Goal: Task Accomplishment & Management: Complete application form

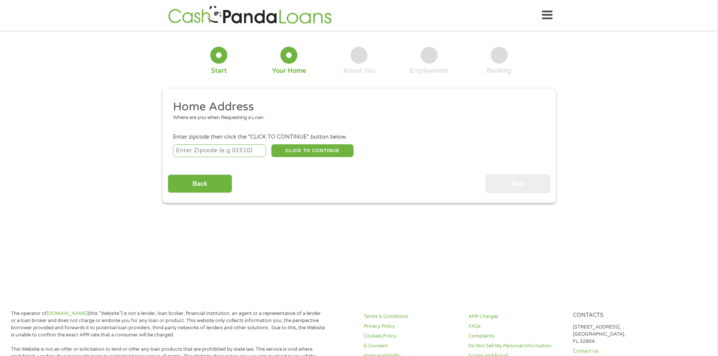
click at [211, 154] on input "number" at bounding box center [219, 150] width 93 height 13
type input "78957"
click at [302, 154] on button "CLICK TO CONTINUE" at bounding box center [312, 150] width 82 height 13
type input "78957"
type input "[GEOGRAPHIC_DATA]"
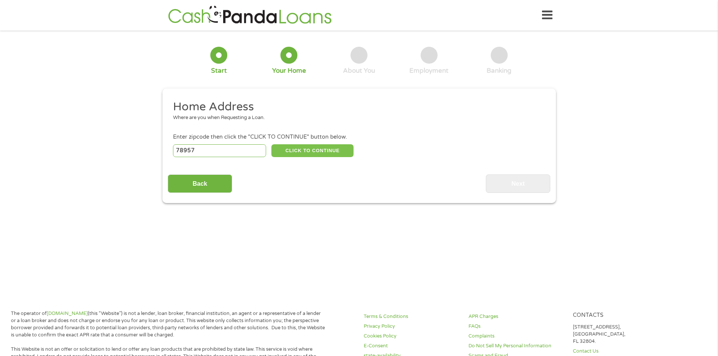
select select "[US_STATE]"
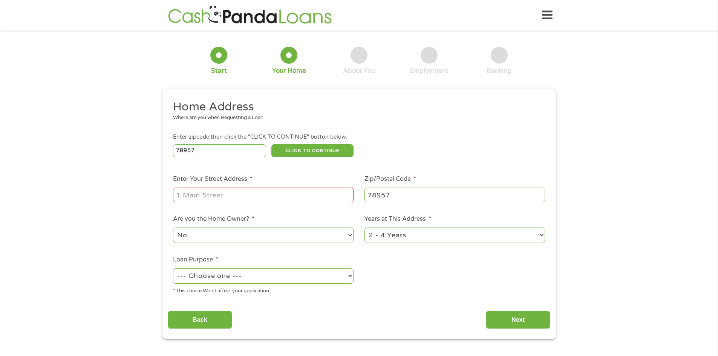
click at [313, 196] on input "Enter Your Street Address *" at bounding box center [263, 195] width 180 height 14
type input "1256 state highway 71"
click at [275, 235] on select "No Yes" at bounding box center [263, 235] width 180 height 15
select select "yes"
click at [173, 228] on select "No Yes" at bounding box center [263, 235] width 180 height 15
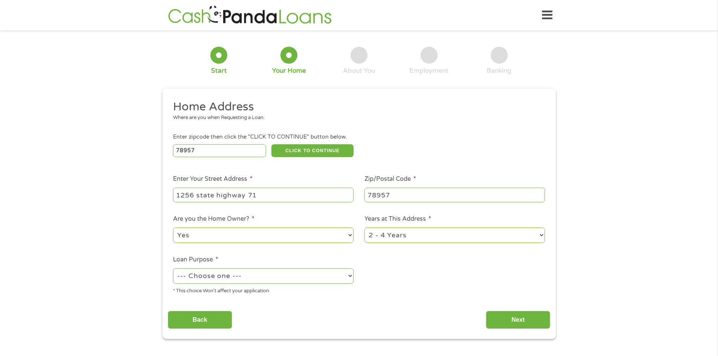
click at [441, 232] on select "1 Year or less 1 - 2 Years 2 - 4 Years Over 4 Years" at bounding box center [454, 235] width 180 height 15
click at [364, 228] on select "1 Year or less 1 - 2 Years 2 - 4 Years Over 4 Years" at bounding box center [454, 235] width 180 height 15
click at [235, 279] on select "--- Choose one --- Pay Bills Debt Consolidation Home Improvement Major Purchase…" at bounding box center [263, 275] width 180 height 15
select select "paybills"
click at [173, 268] on select "--- Choose one --- Pay Bills Debt Consolidation Home Improvement Major Purchase…" at bounding box center [263, 275] width 180 height 15
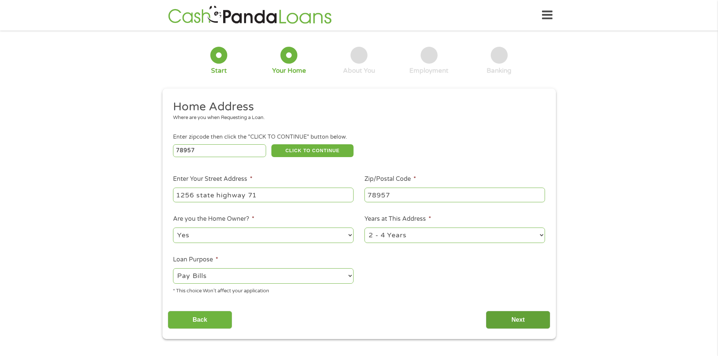
click at [531, 320] on input "Next" at bounding box center [518, 320] width 64 height 18
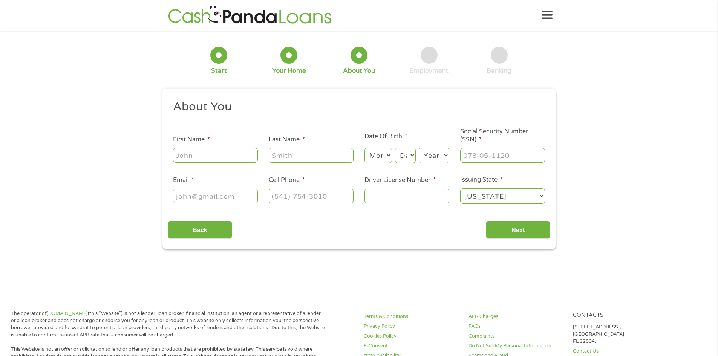
click at [207, 156] on input "First Name *" at bounding box center [215, 155] width 85 height 14
type input "[PERSON_NAME]"
click at [379, 157] on select "Month 1 2 3 4 5 6 7 8 9 10 11 12" at bounding box center [377, 155] width 27 height 15
select select "7"
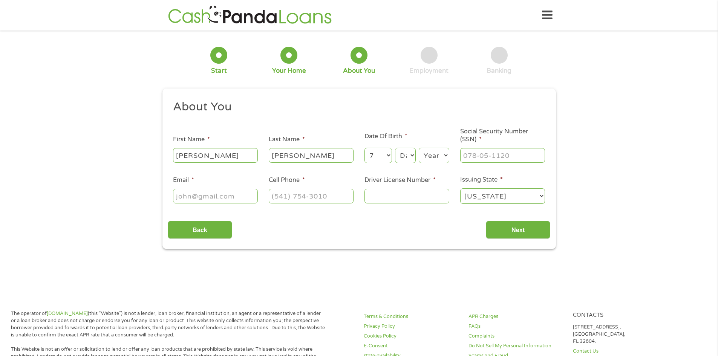
click at [364, 148] on select "Month 1 2 3 4 5 6 7 8 9 10 11 12" at bounding box center [377, 155] width 27 height 15
click at [411, 156] on select "Day 1 2 3 4 5 6 7 8 9 10 11 12 13 14 15 16 17 18 19 20 21 22 23 24 25 26 27 28 …" at bounding box center [405, 155] width 20 height 15
select select "30"
click at [395, 148] on select "Day 1 2 3 4 5 6 7 8 9 10 11 12 13 14 15 16 17 18 19 20 21 22 23 24 25 26 27 28 …" at bounding box center [405, 155] width 20 height 15
click at [435, 157] on select "Year [DATE] 2006 2005 2004 2003 2002 2001 2000 1999 1998 1997 1996 1995 1994 19…" at bounding box center [433, 155] width 31 height 15
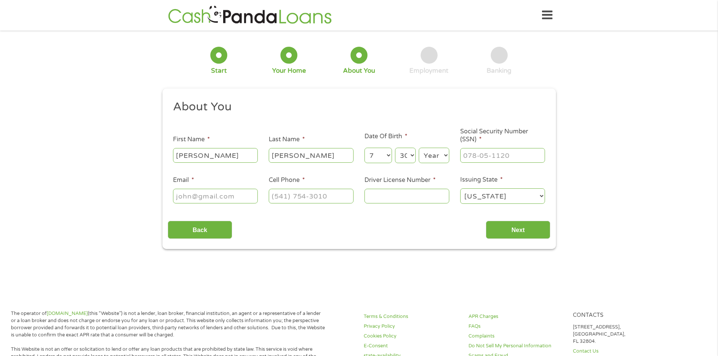
select select "1999"
click at [418, 148] on select "Year [DATE] 2006 2005 2004 2003 2002 2001 2000 1999 1998 1997 1996 1995 1994 19…" at bounding box center [433, 155] width 31 height 15
click at [487, 151] on input "___-__-____" at bounding box center [502, 155] width 85 height 14
type input "645-66-8687"
click at [221, 198] on input "Email *" at bounding box center [215, 196] width 85 height 14
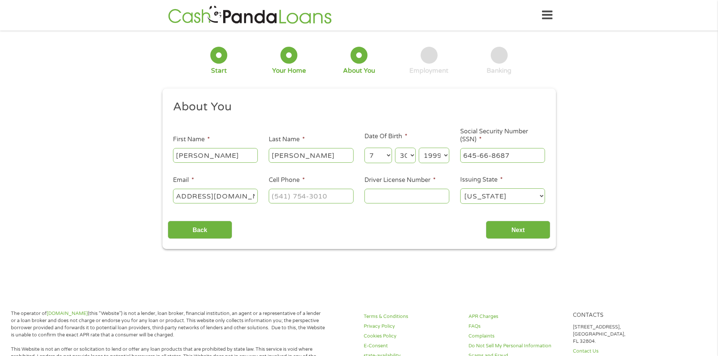
scroll to position [0, 41]
type input "[EMAIL_ADDRESS][DOMAIN_NAME]"
type input "[PHONE_NUMBER]"
type input "40862353"
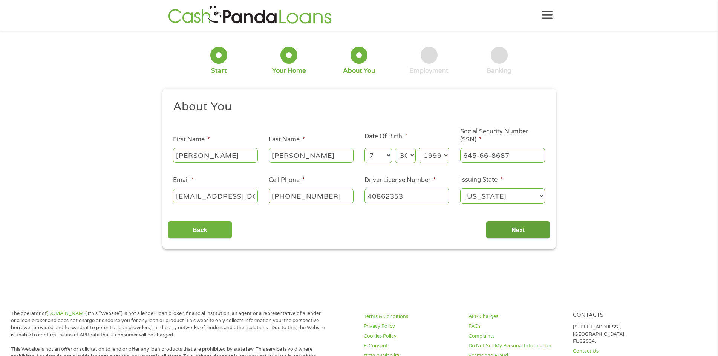
click at [504, 231] on input "Next" at bounding box center [518, 230] width 64 height 18
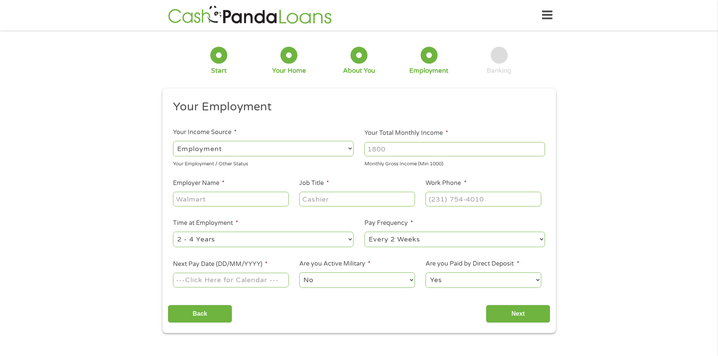
click at [419, 147] on input "Your Total Monthly Income *" at bounding box center [454, 149] width 180 height 14
type input "2800"
click at [214, 200] on input "Employer Name *" at bounding box center [230, 199] width 115 height 14
type input "Gateway Foundation"
type input "Lead DCM"
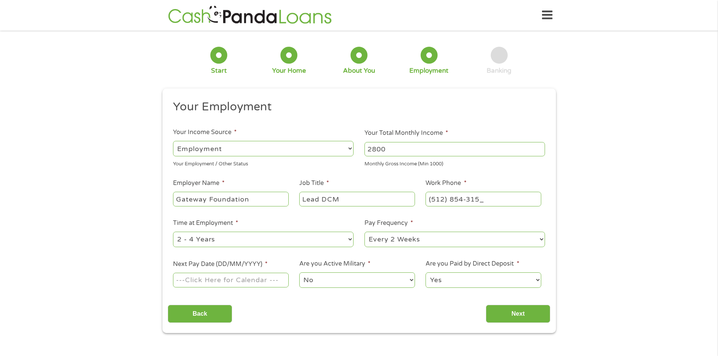
type input "[PHONE_NUMBER]"
click at [238, 241] on select "--- Choose one --- 1 Year or less 1 - 2 Years 2 - 4 Years Over 4 Years" at bounding box center [263, 239] width 180 height 15
select select "12months"
click at [173, 232] on select "--- Choose one --- 1 Year or less 1 - 2 Years 2 - 4 Years Over 4 Years" at bounding box center [263, 239] width 180 height 15
click at [460, 239] on select "--- Choose one --- Every 2 Weeks Every Week Monthly Semi-Monthly" at bounding box center [454, 239] width 180 height 15
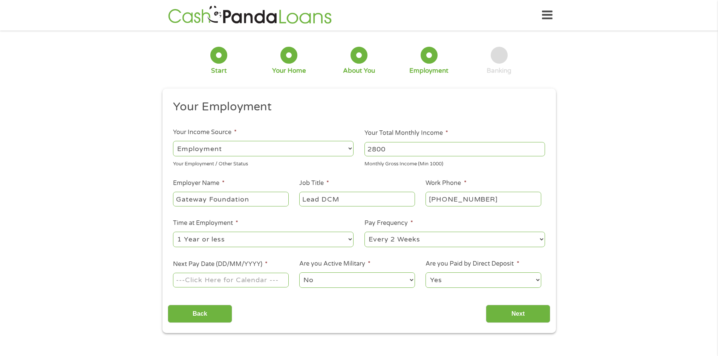
click at [364, 232] on select "--- Choose one --- Every 2 Weeks Every Week Monthly Semi-Monthly" at bounding box center [454, 239] width 180 height 15
click at [227, 278] on input "Next Pay Date (DD/MM/YYYY) *" at bounding box center [230, 280] width 115 height 14
type input "[DATE]"
click at [324, 282] on select "No Yes" at bounding box center [356, 279] width 115 height 15
click at [299, 272] on select "No Yes" at bounding box center [356, 279] width 115 height 15
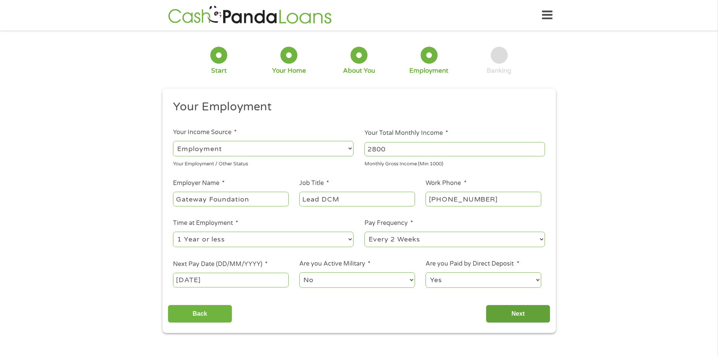
click at [517, 315] on input "Next" at bounding box center [518, 314] width 64 height 18
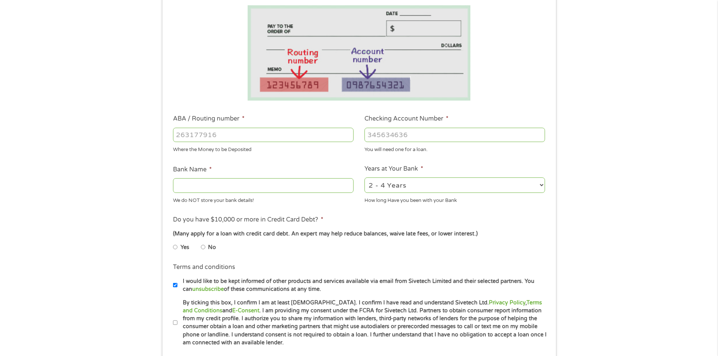
scroll to position [151, 0]
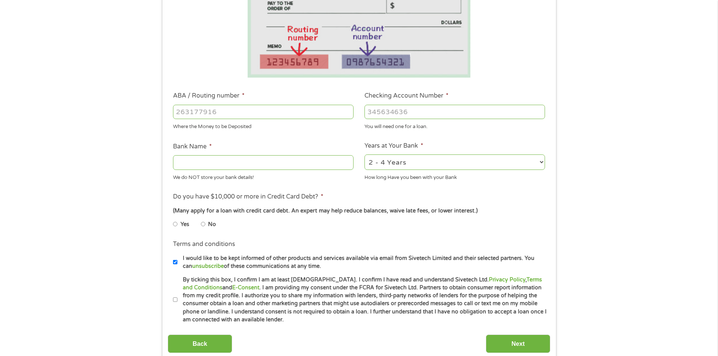
click at [202, 223] on input "No" at bounding box center [203, 224] width 5 height 12
radio input "true"
click at [177, 299] on label "By ticking this box, I confirm I am at least [DEMOGRAPHIC_DATA]. I confirm I ha…" at bounding box center [362, 300] width 370 height 48
click at [177, 299] on input "By ticking this box, I confirm I am at least [DEMOGRAPHIC_DATA]. I confirm I ha…" at bounding box center [175, 300] width 5 height 12
checkbox input "true"
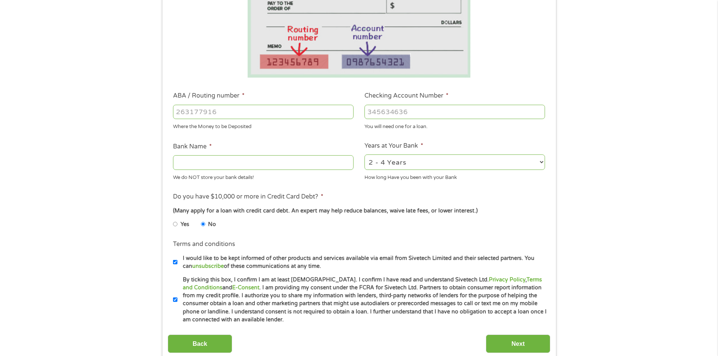
click at [203, 163] on input "Bank Name *" at bounding box center [263, 162] width 180 height 14
type input "a"
type input "A plus federal credit union"
click at [241, 118] on input "ABA / Routing number *" at bounding box center [263, 112] width 180 height 14
type input "314977104"
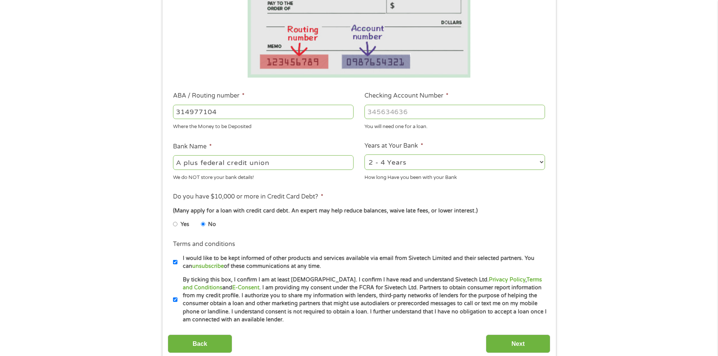
click at [386, 112] on input "Checking Account Number *" at bounding box center [454, 112] width 180 height 14
click at [514, 338] on input "Next" at bounding box center [518, 343] width 64 height 18
click at [511, 343] on input "Next" at bounding box center [518, 343] width 64 height 18
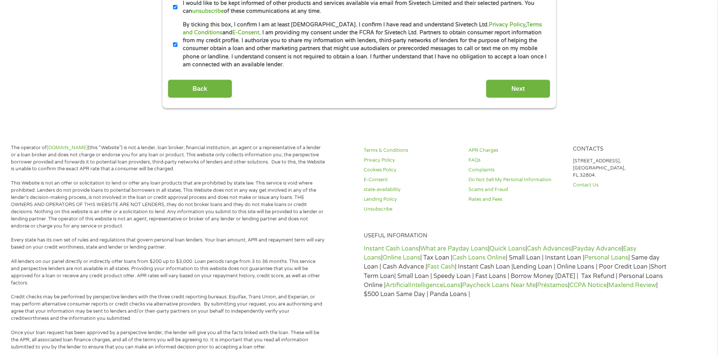
scroll to position [414, 0]
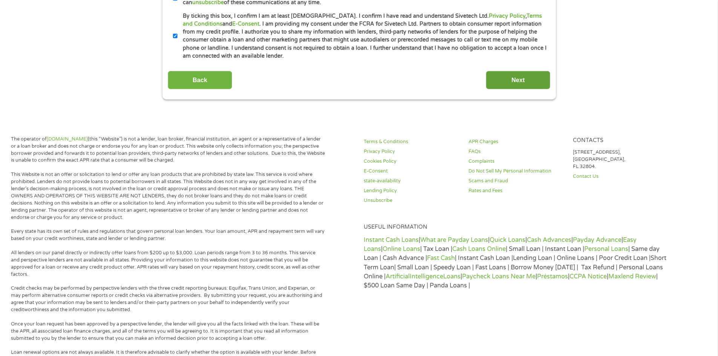
click at [520, 75] on input "Next" at bounding box center [518, 80] width 64 height 18
click at [517, 80] on input "Next" at bounding box center [518, 80] width 64 height 18
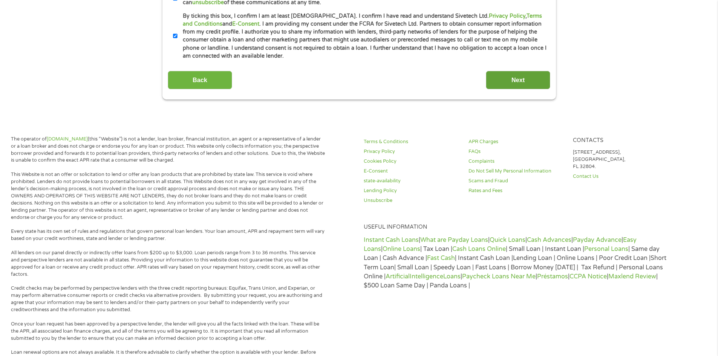
click at [517, 80] on input "Next" at bounding box center [518, 80] width 64 height 18
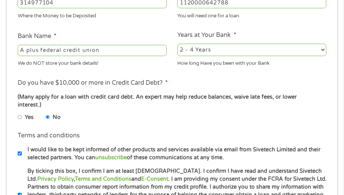
scroll to position [409, 0]
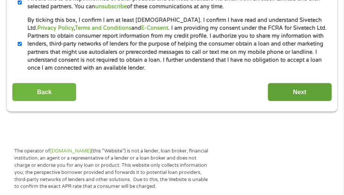
click at [307, 83] on input "Next" at bounding box center [300, 92] width 64 height 18
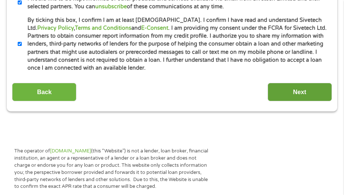
click at [307, 83] on input "Next" at bounding box center [300, 92] width 64 height 18
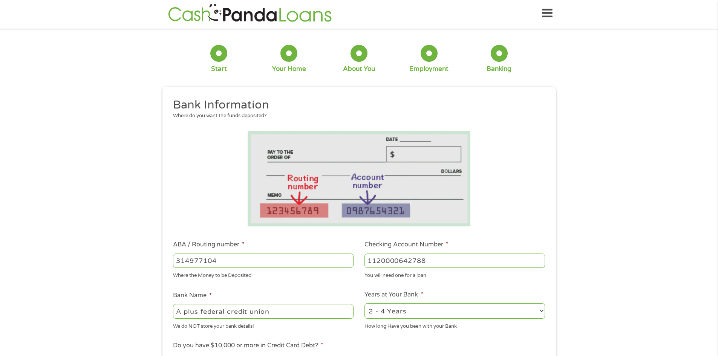
scroll to position [0, 0]
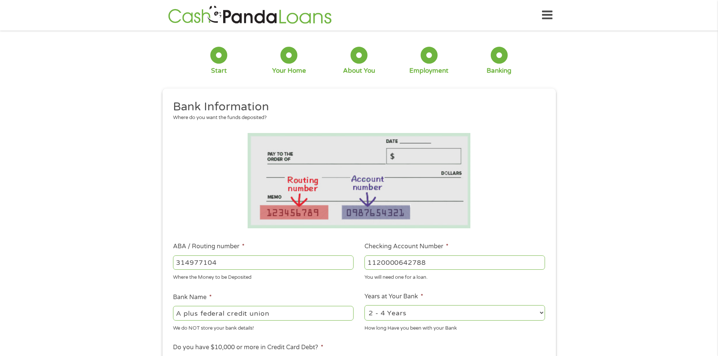
click at [452, 262] on input "1120000642788" at bounding box center [454, 262] width 180 height 14
click at [539, 259] on input "1120000642789" at bounding box center [454, 262] width 180 height 14
type input "1120000642788"
click at [541, 266] on input "1120000642788" at bounding box center [454, 262] width 180 height 14
click at [491, 283] on ul "Bank Information Where do you want the funds deposited? ABA / Routing number * …" at bounding box center [359, 286] width 382 height 375
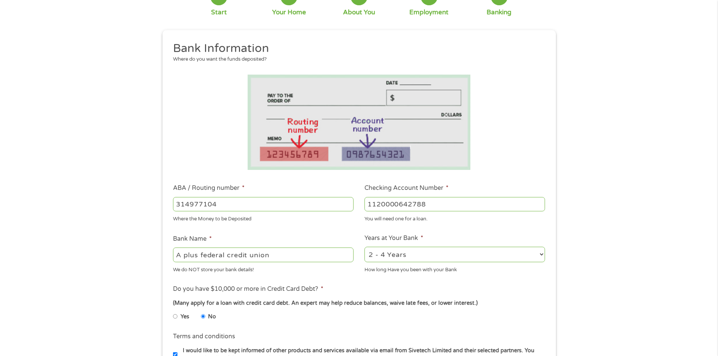
scroll to position [188, 0]
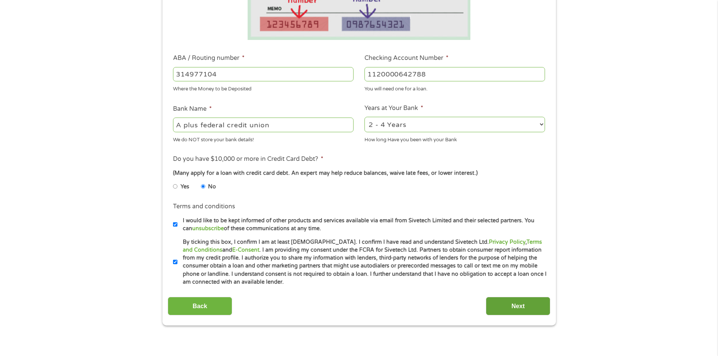
click at [528, 308] on input "Next" at bounding box center [518, 306] width 64 height 18
click at [174, 187] on input "Yes" at bounding box center [175, 186] width 5 height 12
radio input "true"
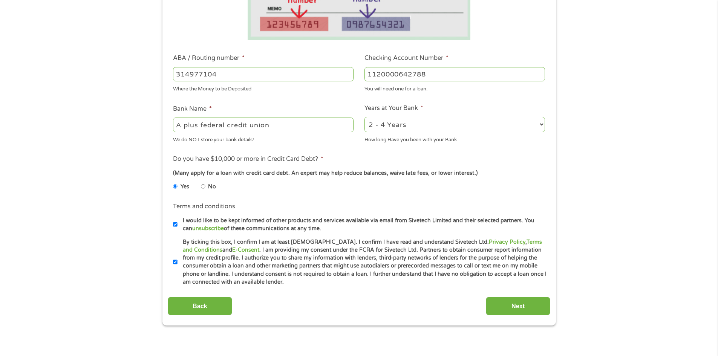
click at [201, 186] on input "No" at bounding box center [203, 186] width 5 height 12
radio input "true"
click at [177, 224] on label "I would like to be kept informed of other products and services available via e…" at bounding box center [362, 225] width 370 height 16
click at [177, 224] on input "I would like to be kept informed of other products and services available via e…" at bounding box center [175, 224] width 5 height 12
click at [177, 224] on label "I would like to be kept informed of other products and services available via e…" at bounding box center [362, 225] width 370 height 16
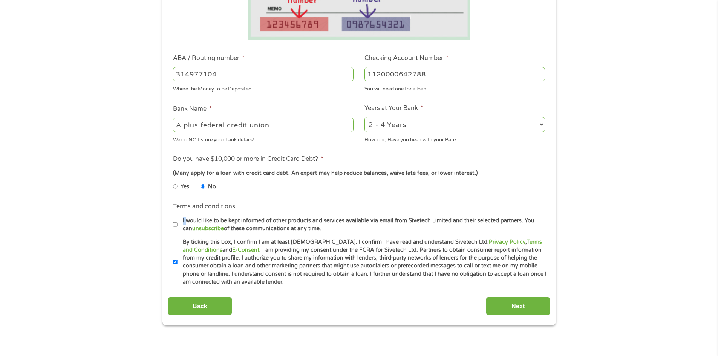
click at [177, 224] on input "I would like to be kept informed of other products and services available via e…" at bounding box center [175, 224] width 5 height 12
checkbox input "true"
click at [174, 262] on input "By ticking this box, I confirm I am at least [DEMOGRAPHIC_DATA]. I confirm I ha…" at bounding box center [175, 262] width 5 height 12
checkbox input "true"
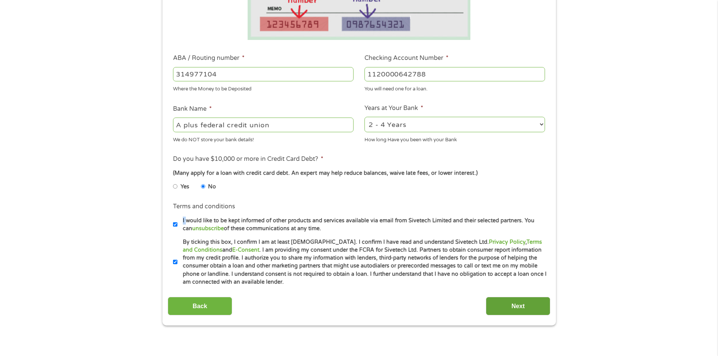
click at [504, 307] on input "Next" at bounding box center [518, 306] width 64 height 18
click at [211, 305] on input "Back" at bounding box center [200, 306] width 64 height 18
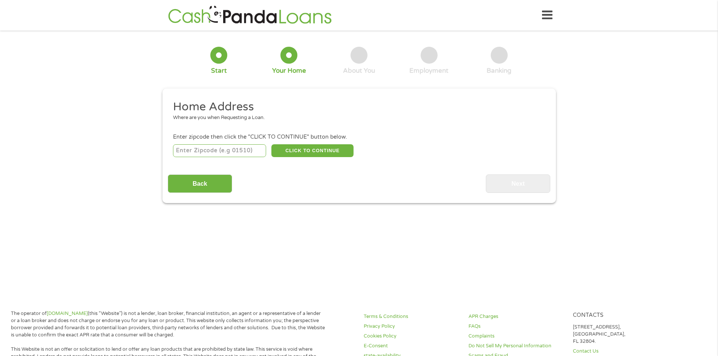
click at [228, 147] on input "number" at bounding box center [219, 150] width 93 height 13
type input "78957"
click at [299, 145] on button "CLICK TO CONTINUE" at bounding box center [312, 150] width 82 height 13
type input "78957"
type input "[GEOGRAPHIC_DATA]"
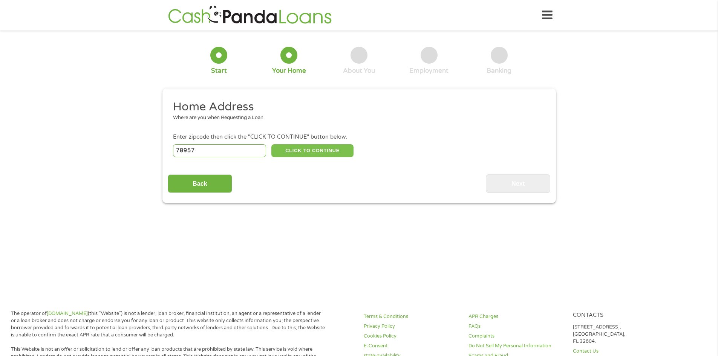
select select "[US_STATE]"
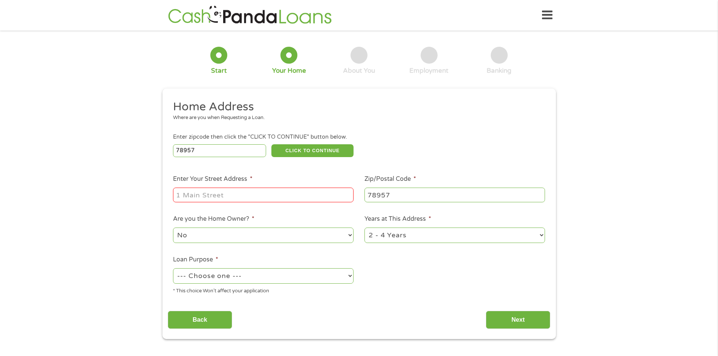
click at [228, 197] on input "Enter Your Street Address *" at bounding box center [263, 195] width 180 height 14
type input "1256 state highway 71"
click at [264, 276] on select "--- Choose one --- Pay Bills Debt Consolidation Home Improvement Major Purchase…" at bounding box center [263, 275] width 180 height 15
select select "paybills"
click at [173, 268] on select "--- Choose one --- Pay Bills Debt Consolidation Home Improvement Major Purchase…" at bounding box center [263, 275] width 180 height 15
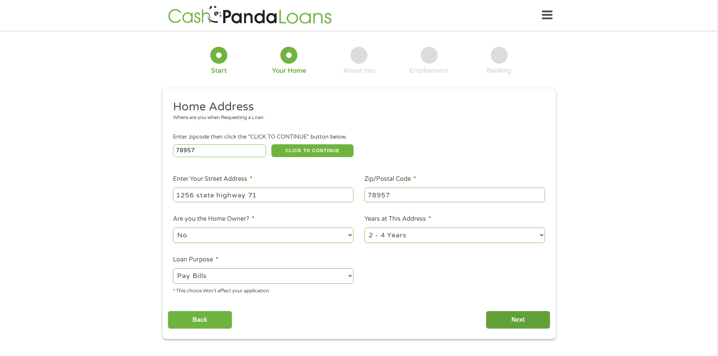
click at [525, 314] on input "Next" at bounding box center [518, 320] width 64 height 18
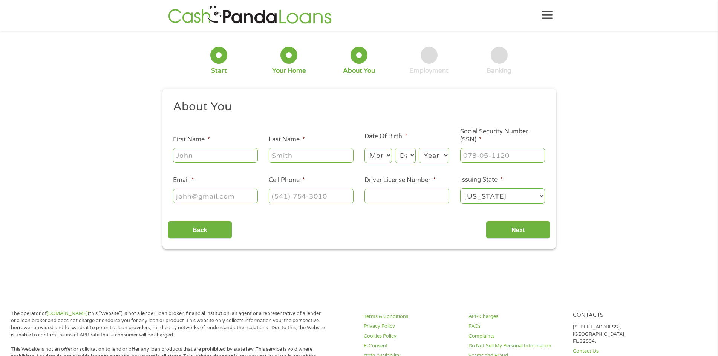
scroll to position [3, 3]
click at [219, 156] on input "First Name *" at bounding box center [215, 155] width 85 height 14
type input "[PERSON_NAME]"
click at [298, 153] on input "Last Name *" at bounding box center [311, 155] width 85 height 14
type input "[PERSON_NAME]"
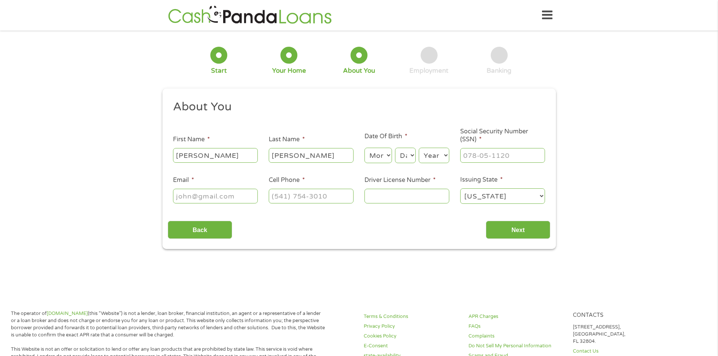
click at [215, 200] on input "Email *" at bounding box center [215, 196] width 85 height 14
type input "[EMAIL_ADDRESS][DOMAIN_NAME]"
click at [310, 198] on input "(___) ___-____" at bounding box center [311, 196] width 85 height 14
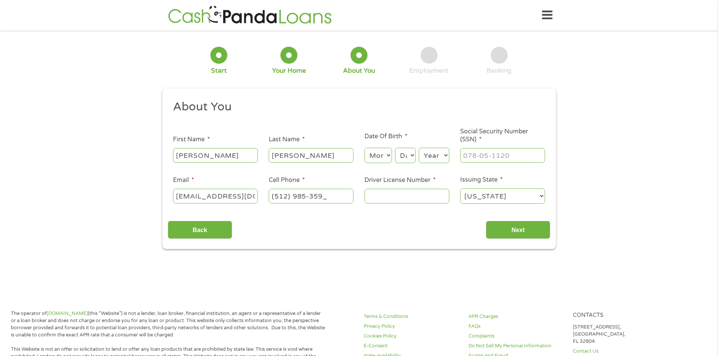
type input "[PHONE_NUMBER]"
click at [411, 195] on input "Driver License Number *" at bounding box center [406, 196] width 85 height 14
type input "40862353"
click at [487, 154] on input "___-__-____" at bounding box center [502, 155] width 85 height 14
type input "645-66-8687"
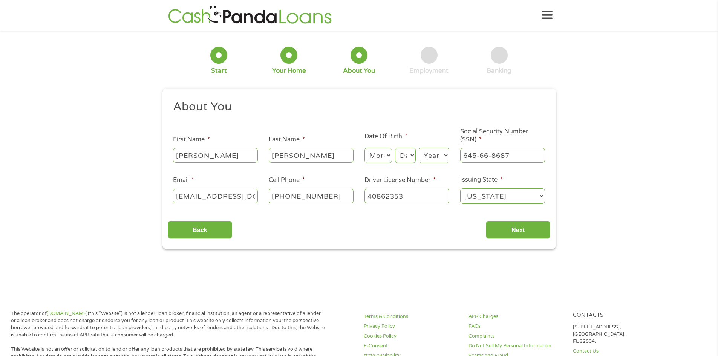
click at [374, 154] on select "Month 1 2 3 4 5 6 7 8 9 10 11 12" at bounding box center [377, 155] width 27 height 15
select select "7"
click at [364, 148] on select "Month 1 2 3 4 5 6 7 8 9 10 11 12" at bounding box center [377, 155] width 27 height 15
click at [406, 157] on select "Day 1 2 3 4 5 6 7 8 9 10 11 12 13 14 15 16 17 18 19 20 21 22 23 24 25 26 27 28 …" at bounding box center [405, 155] width 20 height 15
select select "30"
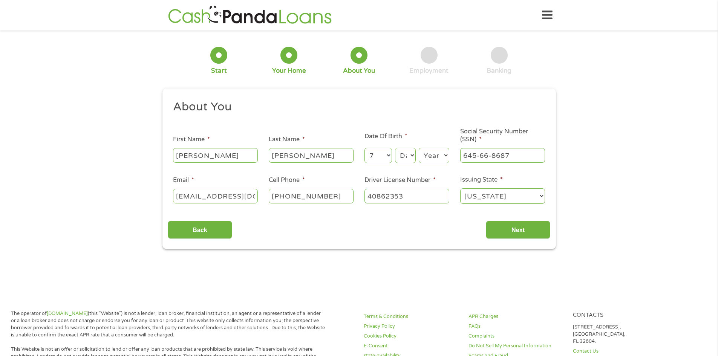
click at [395, 148] on select "Day 1 2 3 4 5 6 7 8 9 10 11 12 13 14 15 16 17 18 19 20 21 22 23 24 25 26 27 28 …" at bounding box center [405, 155] width 20 height 15
click at [429, 158] on select "Year [DATE] 2006 2005 2004 2003 2002 2001 2000 1999 1998 1997 1996 1995 1994 19…" at bounding box center [433, 155] width 31 height 15
select select "1999"
click at [418, 148] on select "Year [DATE] 2006 2005 2004 2003 2002 2001 2000 1999 1998 1997 1996 1995 1994 19…" at bounding box center [433, 155] width 31 height 15
click at [533, 223] on input "Next" at bounding box center [518, 230] width 64 height 18
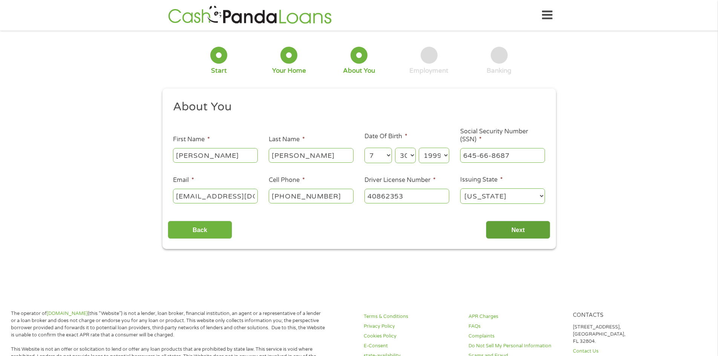
scroll to position [3, 3]
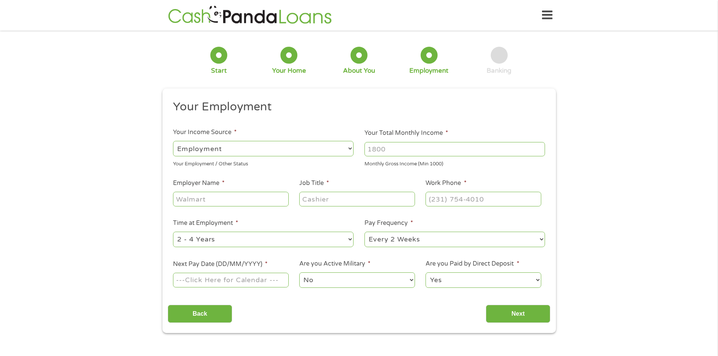
click at [391, 152] on input "Your Total Monthly Income *" at bounding box center [454, 149] width 180 height 14
type input "2800"
click at [216, 195] on input "Employer Name *" at bounding box center [230, 199] width 115 height 14
type input "Gateway Foundation"
type input "Lead DCM"
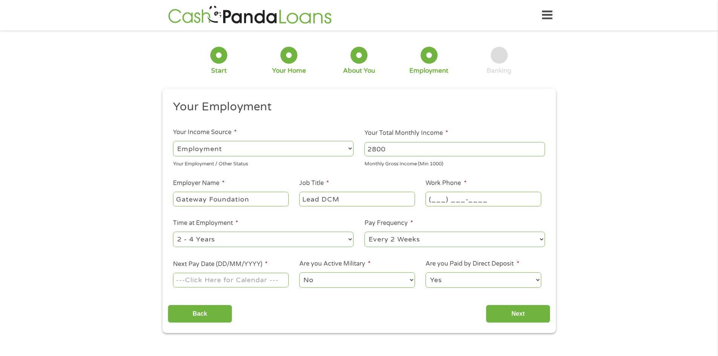
click at [429, 200] on input "(___) ___-____" at bounding box center [482, 199] width 115 height 14
type input "[PHONE_NUMBER]"
click at [228, 284] on input "Next Pay Date (DD/MM/YYYY) *" at bounding box center [230, 280] width 115 height 14
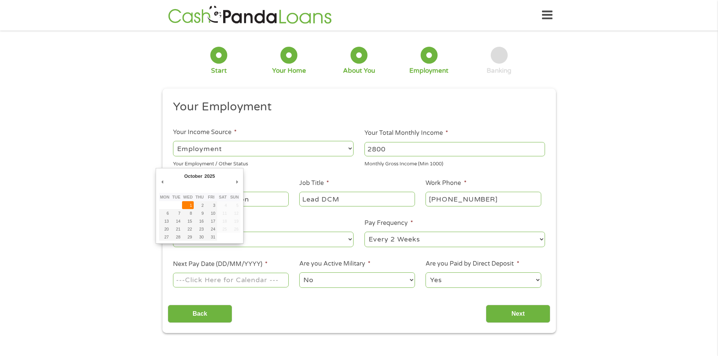
type input "[DATE]"
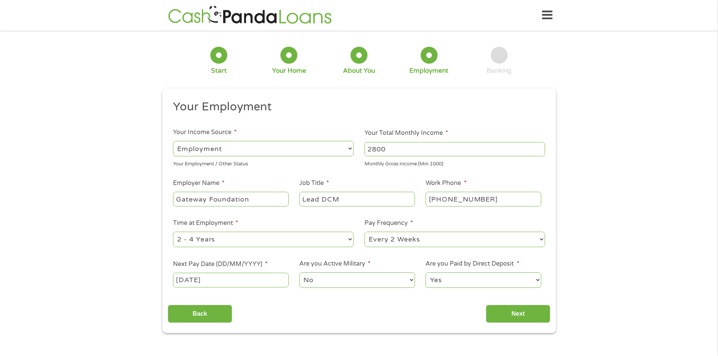
click at [277, 245] on select "--- Choose one --- 1 Year or less 1 - 2 Years 2 - 4 Years Over 4 Years" at bounding box center [263, 239] width 180 height 15
select select "12months"
click at [173, 232] on select "--- Choose one --- 1 Year or less 1 - 2 Years 2 - 4 Years Over 4 Years" at bounding box center [263, 239] width 180 height 15
click at [541, 311] on input "Next" at bounding box center [518, 314] width 64 height 18
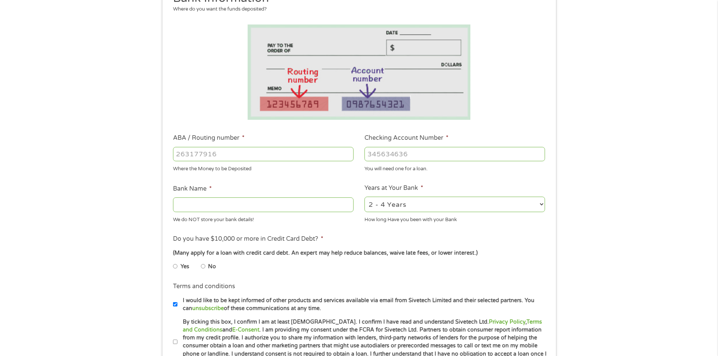
scroll to position [113, 0]
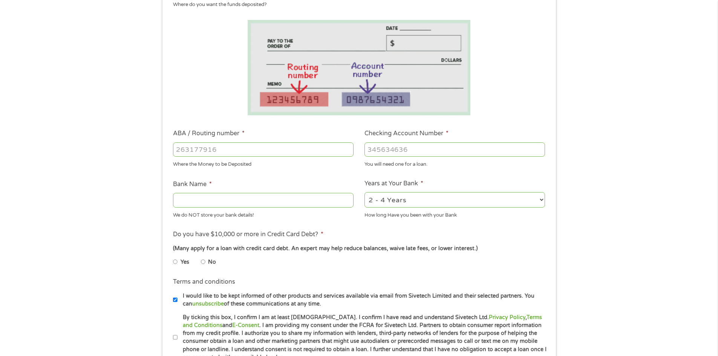
click at [234, 199] on input "Bank Name *" at bounding box center [263, 200] width 180 height 14
click at [237, 147] on input "ABA / Routing number *" at bounding box center [263, 149] width 180 height 14
type input "314977104"
type input "A FEDERAL CREDIT UNION"
type input "314977104"
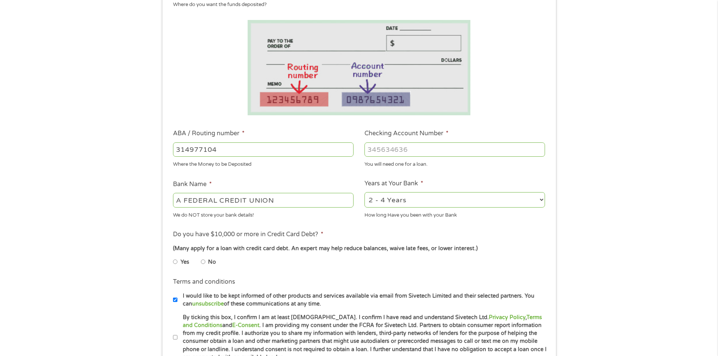
click at [404, 150] on input "Checking Account Number *" at bounding box center [454, 149] width 180 height 14
type input "1120000642788"
click at [330, 267] on ul "Yes No" at bounding box center [263, 263] width 180 height 17
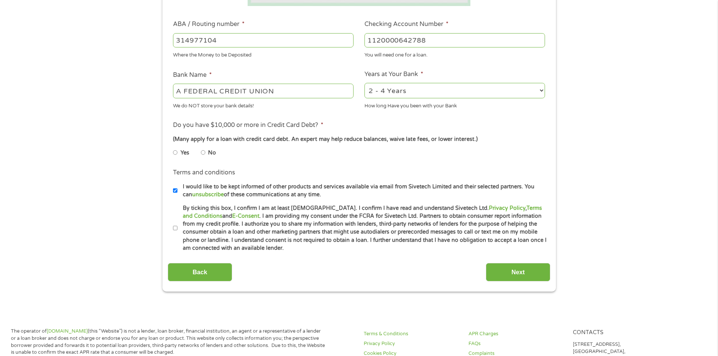
scroll to position [226, 0]
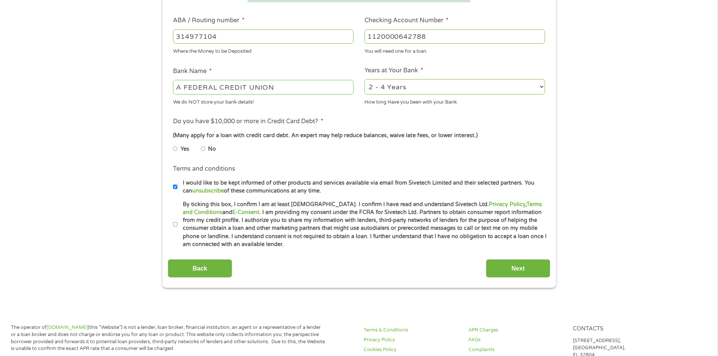
click at [177, 223] on input "By ticking this box, I confirm I am at least [DEMOGRAPHIC_DATA]. I confirm I ha…" at bounding box center [175, 224] width 5 height 12
checkbox input "true"
click at [204, 148] on input "No" at bounding box center [203, 149] width 5 height 12
radio input "true"
click at [508, 268] on input "Next" at bounding box center [518, 268] width 64 height 18
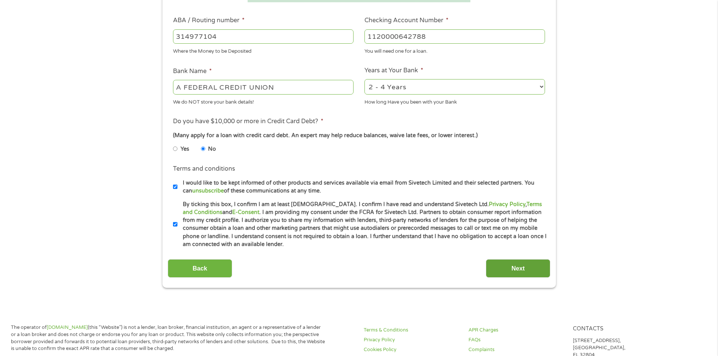
click at [508, 268] on input "Next" at bounding box center [518, 268] width 64 height 18
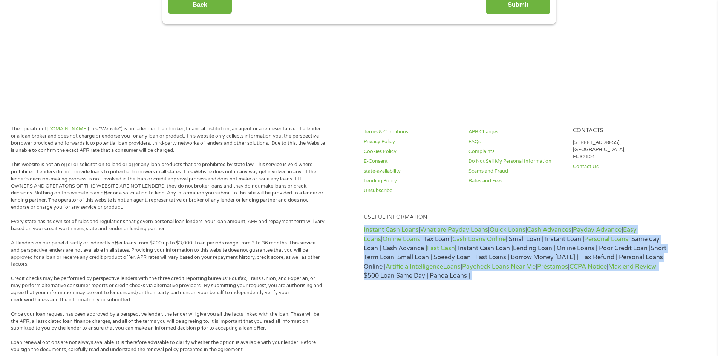
click at [508, 268] on div "Terms & Conditions Privacy Policy Cookies Policy E-Consent state-availability L…" at bounding box center [533, 324] width 348 height 399
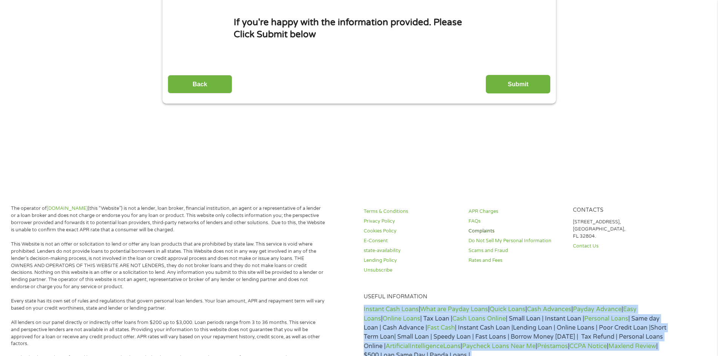
click at [508, 268] on body "Home Get Loan Offer How it works FAQs Blog Cash Loans Quick Loans Online Loans …" at bounding box center [359, 276] width 718 height 762
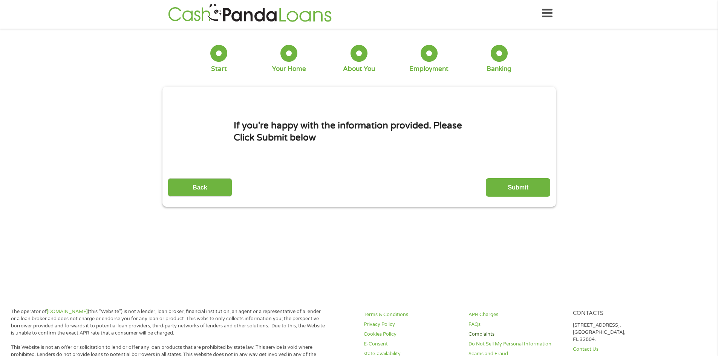
scroll to position [0, 0]
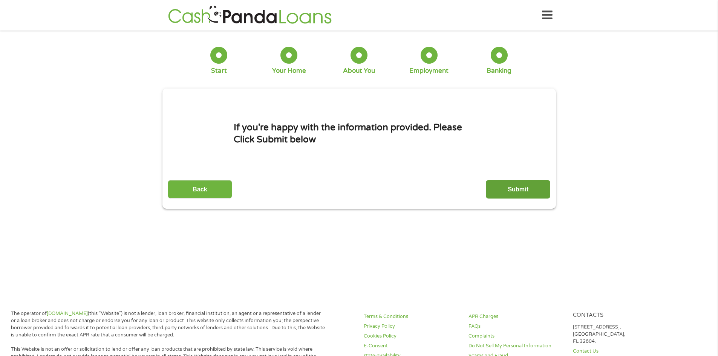
click at [510, 192] on input "Submit" at bounding box center [518, 189] width 64 height 18
